Goal: Task Accomplishment & Management: Use online tool/utility

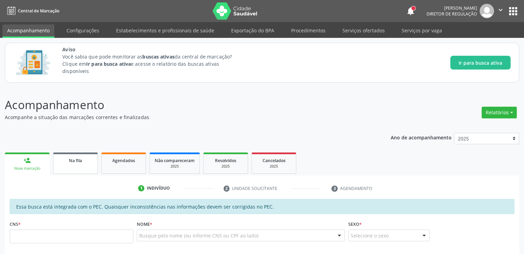
click at [89, 164] on link "Na fila" at bounding box center [75, 162] width 45 height 21
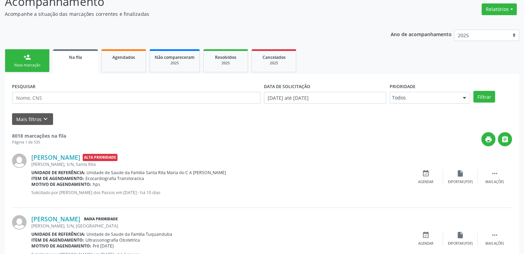
scroll to position [69, 0]
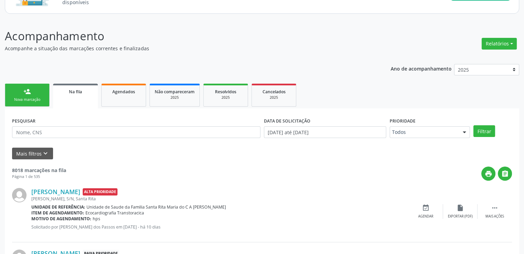
click at [64, 92] on div "Na fila" at bounding box center [75, 91] width 35 height 7
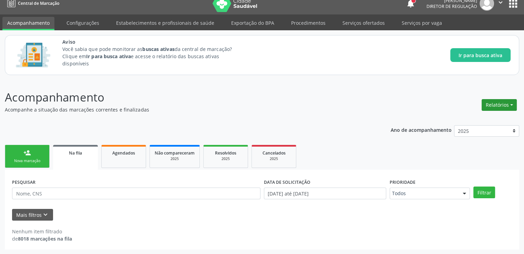
click at [506, 103] on button "Relatórios" at bounding box center [498, 105] width 35 height 12
click at [470, 120] on link "Acompanhamento" at bounding box center [479, 120] width 74 height 10
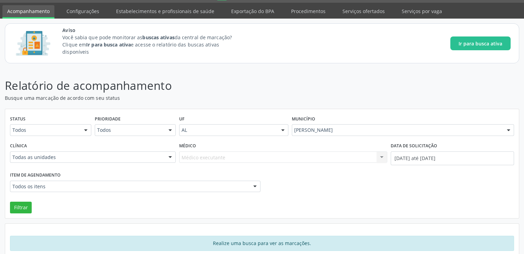
scroll to position [30, 0]
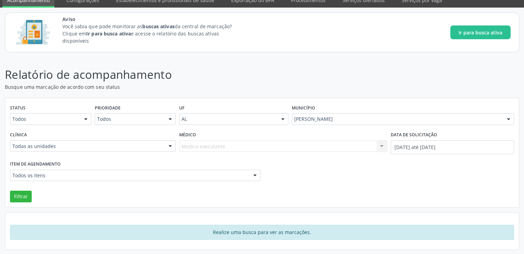
click at [83, 115] on div at bounding box center [86, 120] width 10 height 12
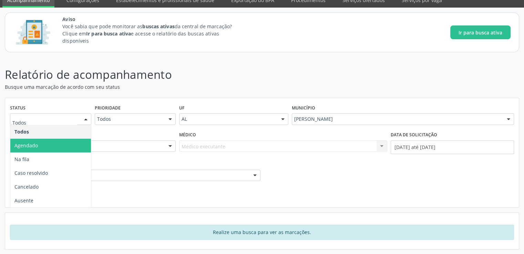
click at [48, 143] on span "Agendado" at bounding box center [50, 146] width 81 height 14
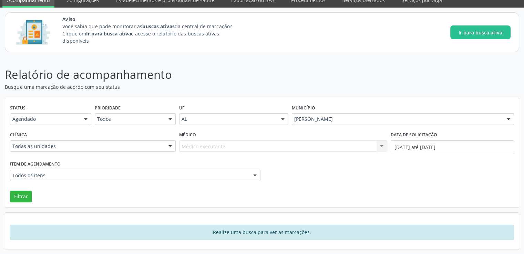
click at [31, 197] on div "Filtrar" at bounding box center [261, 197] width 507 height 12
click at [18, 199] on button "Filtrar" at bounding box center [21, 197] width 22 height 12
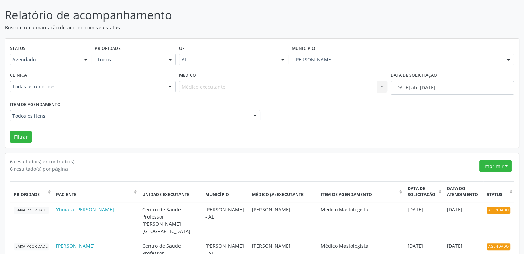
scroll to position [0, 0]
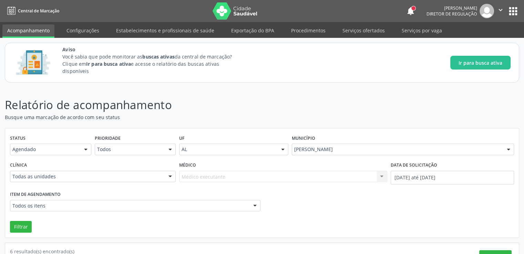
click at [22, 30] on link "Acompanhamento" at bounding box center [28, 30] width 52 height 13
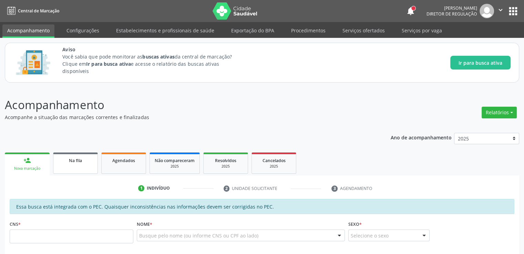
click at [62, 164] on link "Na fila" at bounding box center [75, 162] width 45 height 21
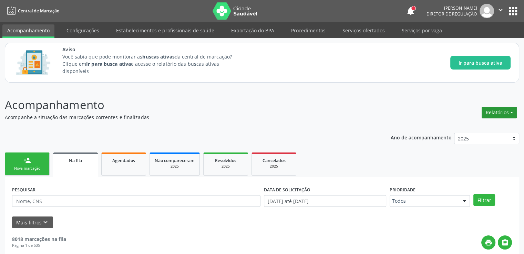
click at [503, 109] on button "Relatórios" at bounding box center [498, 113] width 35 height 12
click at [465, 139] on link "Consolidado" at bounding box center [479, 137] width 74 height 10
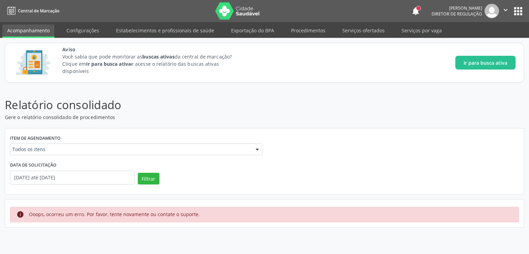
drag, startPoint x: 497, startPoint y: 0, endPoint x: 327, endPoint y: 108, distance: 201.8
click at [327, 109] on p "Relatório consolidado" at bounding box center [187, 104] width 364 height 17
click at [21, 32] on link "Acompanhamento" at bounding box center [28, 30] width 52 height 13
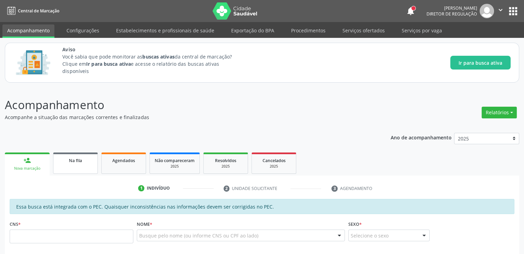
click at [76, 165] on link "Na fila" at bounding box center [75, 162] width 45 height 21
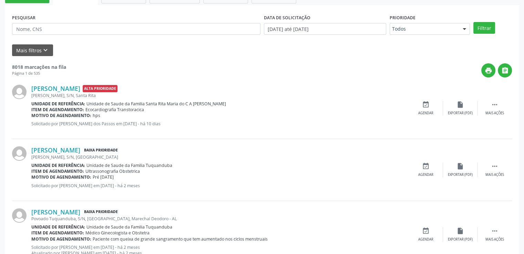
scroll to position [69, 0]
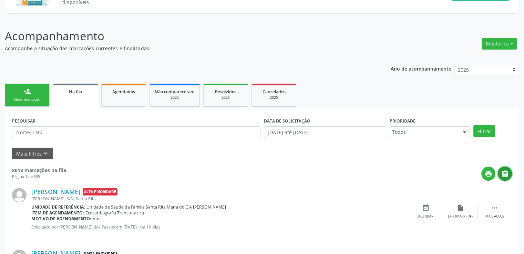
click at [504, 174] on icon "" at bounding box center [505, 174] width 8 height 8
click at [72, 95] on link "Na fila" at bounding box center [75, 96] width 45 height 25
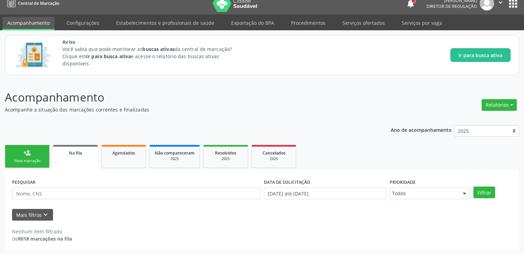
click at [72, 95] on p "Acompanhamento" at bounding box center [185, 97] width 360 height 17
click at [77, 157] on link "Na fila" at bounding box center [75, 157] width 45 height 25
